Goal: Task Accomplishment & Management: Complete application form

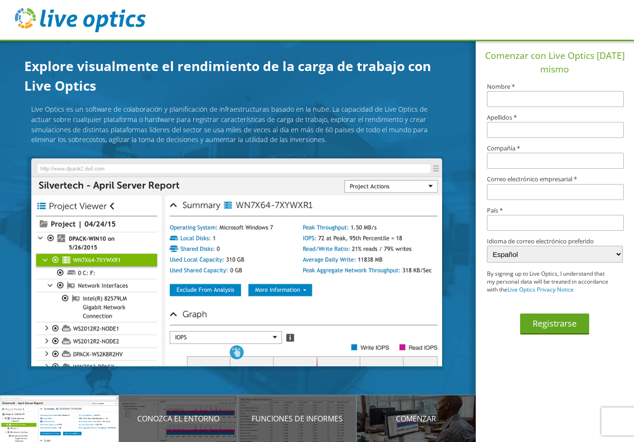
click at [543, 102] on input "text" at bounding box center [555, 99] width 137 height 16
type input "GRACIELA"
type input "UBILLUS"
type input "Omicron Panama Corporation"
type input "graciela.ubillus@omicroncorp.com"
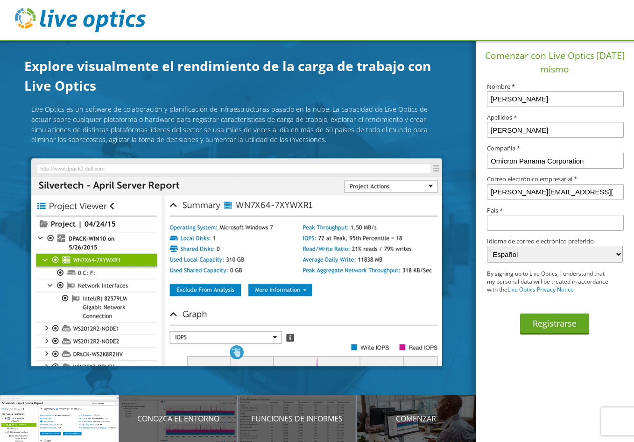
type input "[GEOGRAPHIC_DATA]"
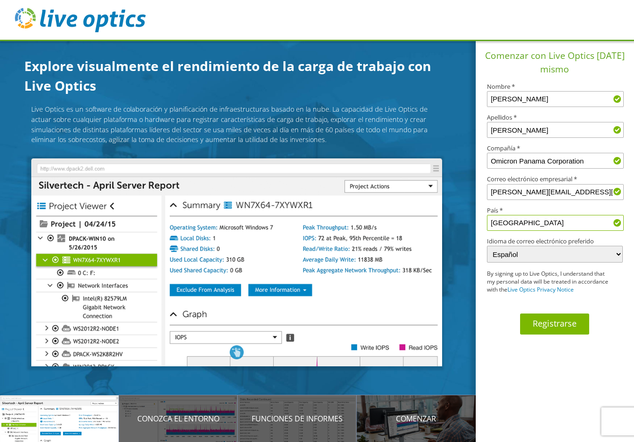
click at [557, 320] on button "Registrarse" at bounding box center [554, 323] width 69 height 21
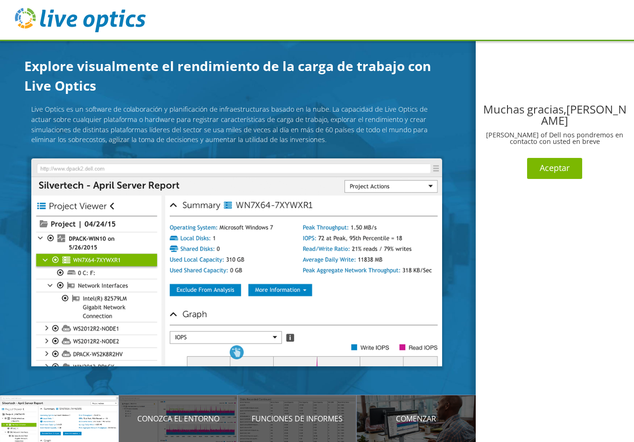
click at [553, 158] on button "Aceptar" at bounding box center [554, 168] width 55 height 21
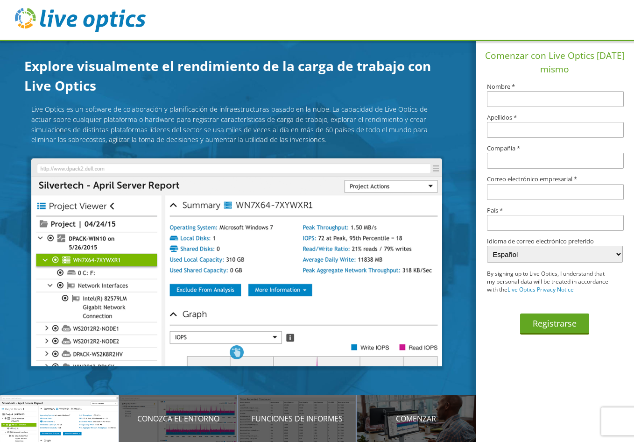
click at [142, 107] on p "Live Optics es un software de colaboración y planificación de infraestructuras …" at bounding box center [236, 124] width 411 height 40
